Goal: Information Seeking & Learning: Learn about a topic

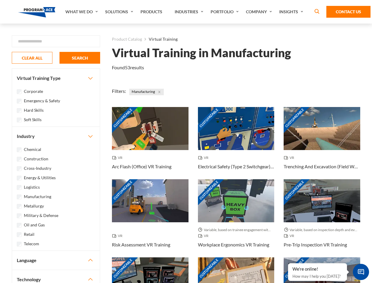
click at [82, 12] on link "What We Do" at bounding box center [82, 12] width 40 height 24
click at [120, 12] on link "Solutions" at bounding box center [119, 12] width 35 height 24
click at [190, 12] on link "Industries" at bounding box center [190, 12] width 36 height 24
click at [260, 12] on link "Company" at bounding box center [259, 12] width 33 height 24
click at [292, 12] on link "Insights" at bounding box center [291, 12] width 31 height 24
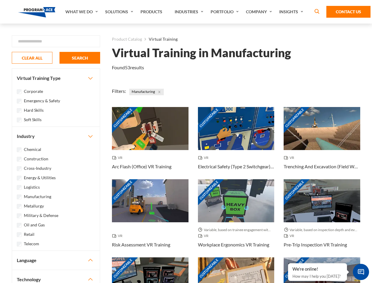
click at [0, 0] on div "Blog White Papers News" at bounding box center [0, 0] width 0 height 0
click at [0, 0] on strong "How Virtual Learning Can Enhance Workforce Productivity: A Guide for L&D Manage…" at bounding box center [0, 0] width 0 height 0
click at [360, 271] on span "Minimize live chat window" at bounding box center [360, 271] width 21 height 21
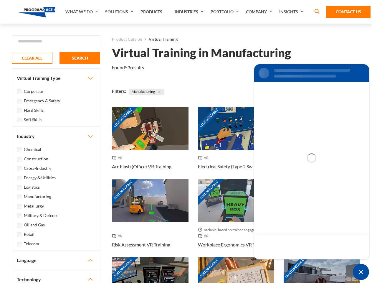
click at [288, 263] on div "Customizable" at bounding box center [321, 278] width 77 height 43
